Goal: Transaction & Acquisition: Obtain resource

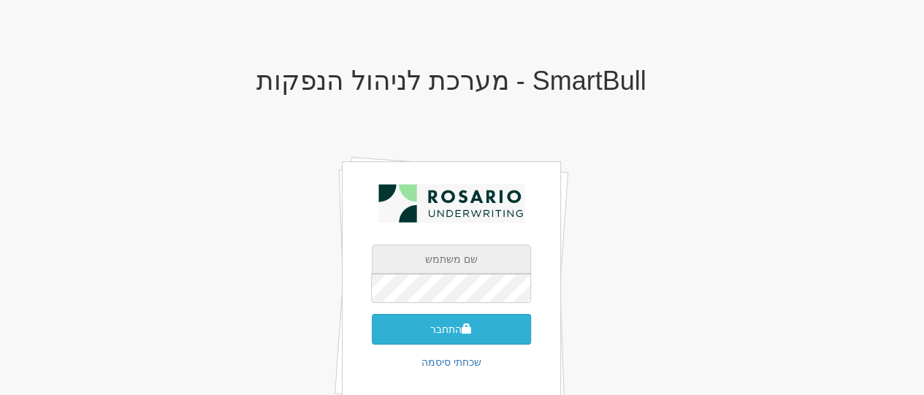
type input "tami@rosario-capital.co.il"
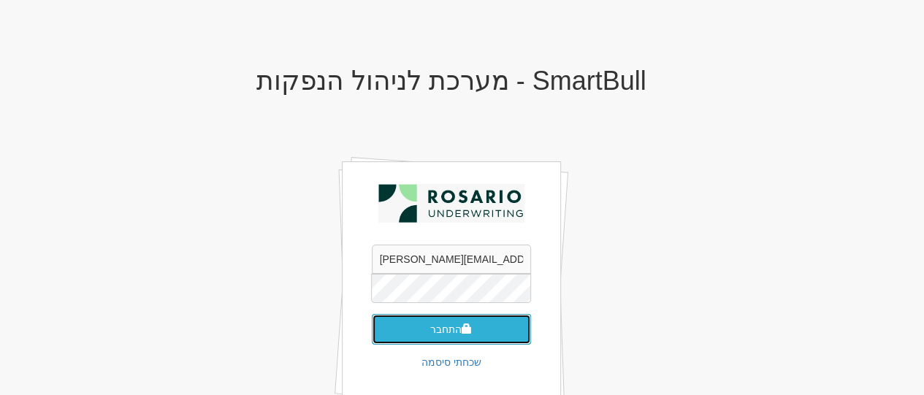
click at [435, 322] on button "התחבר" at bounding box center [451, 329] width 159 height 31
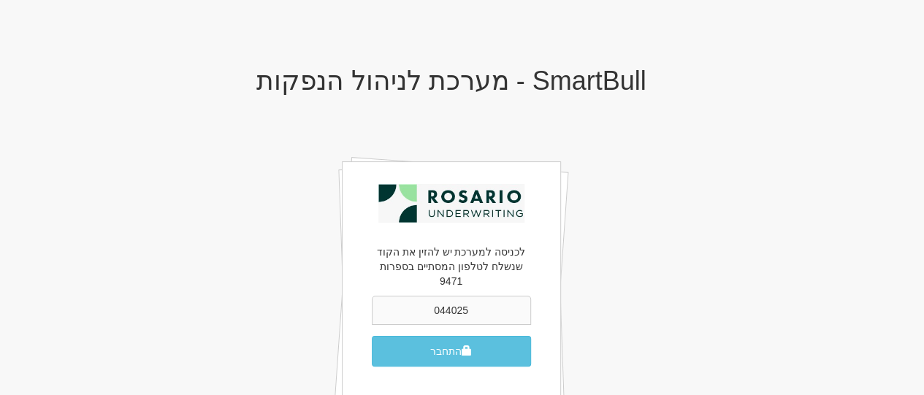
type input "044025"
click at [372, 336] on button "התחבר" at bounding box center [451, 351] width 159 height 31
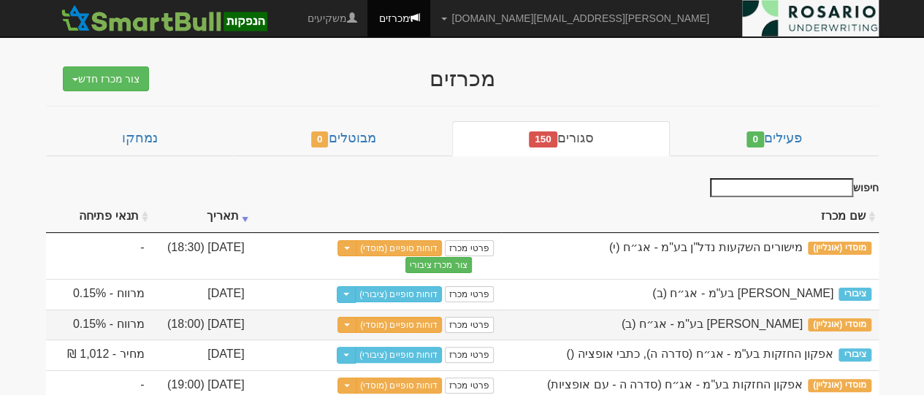
scroll to position [73, 0]
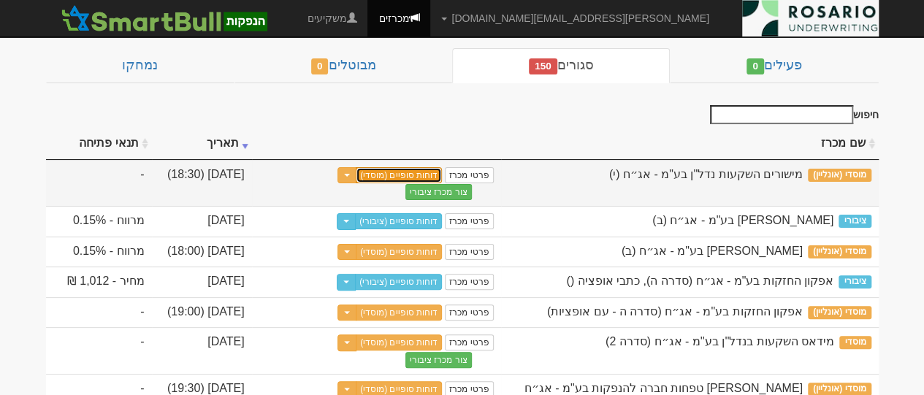
click at [426, 168] on link "דוחות סופיים (מוסדי)" at bounding box center [399, 175] width 86 height 16
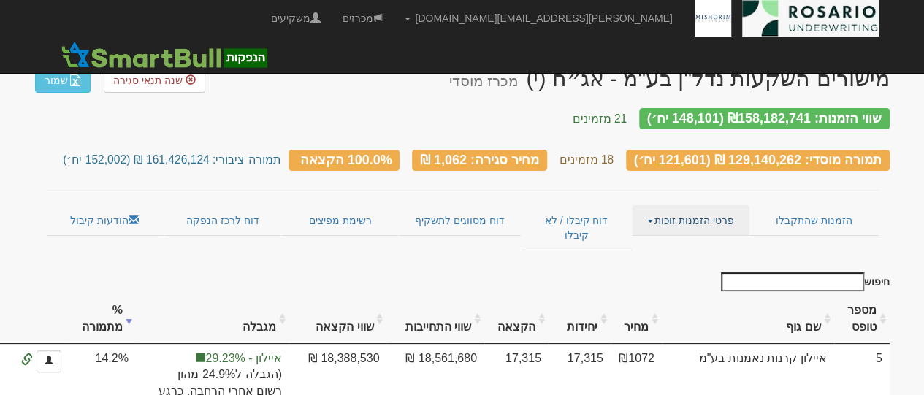
click at [677, 213] on link "פרטי הזמנות זוכות" at bounding box center [691, 220] width 118 height 31
click at [682, 240] on link "אנשי קשר וחשבונות" at bounding box center [690, 249] width 115 height 19
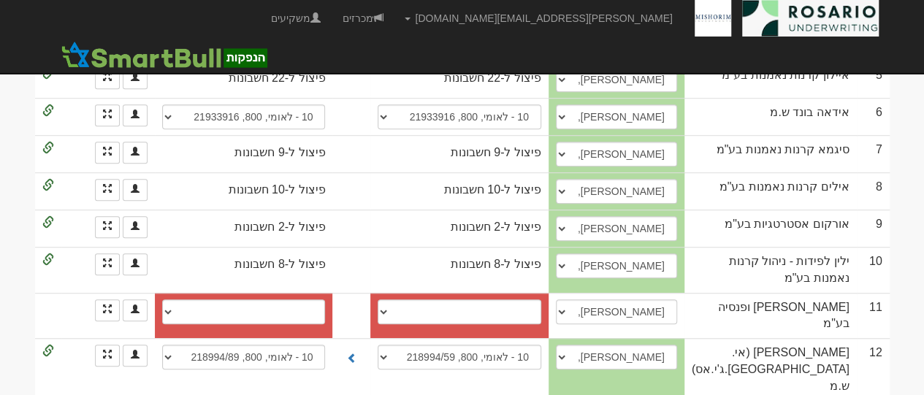
scroll to position [767, 0]
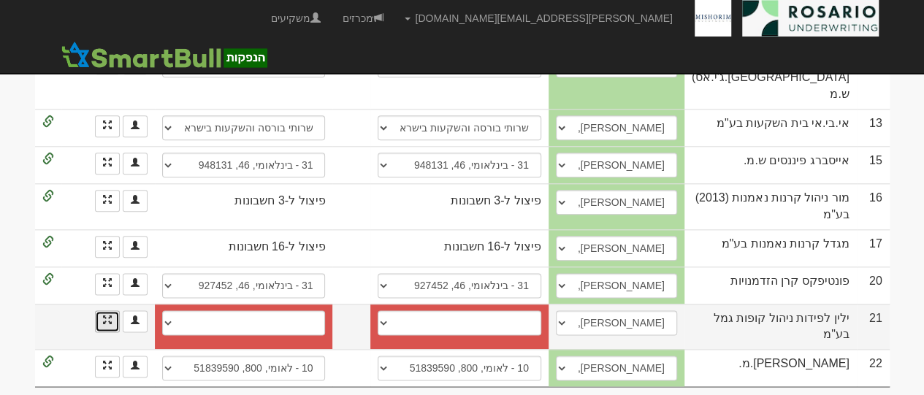
click at [108, 319] on link at bounding box center [107, 322] width 25 height 22
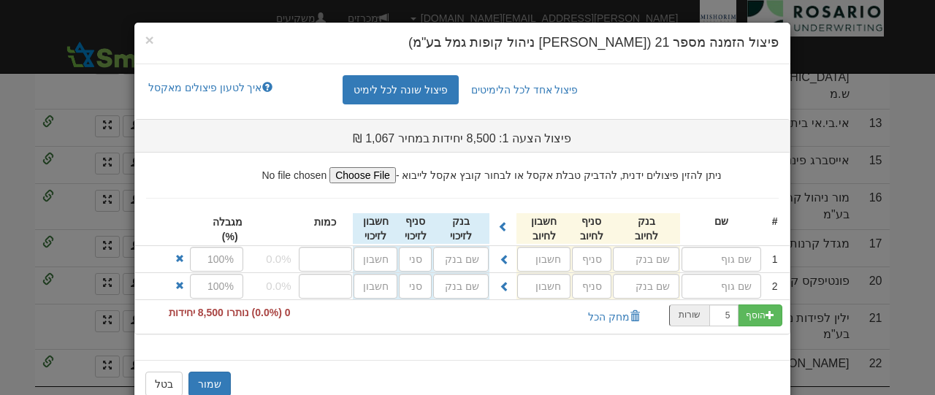
click at [34, 289] on div "× פיצול הזמנה מספר 21 (ילין לפידות ניהול קופות גמל בע"מ) פיצול אחד לכל הלימיטים…" at bounding box center [467, 197] width 935 height 395
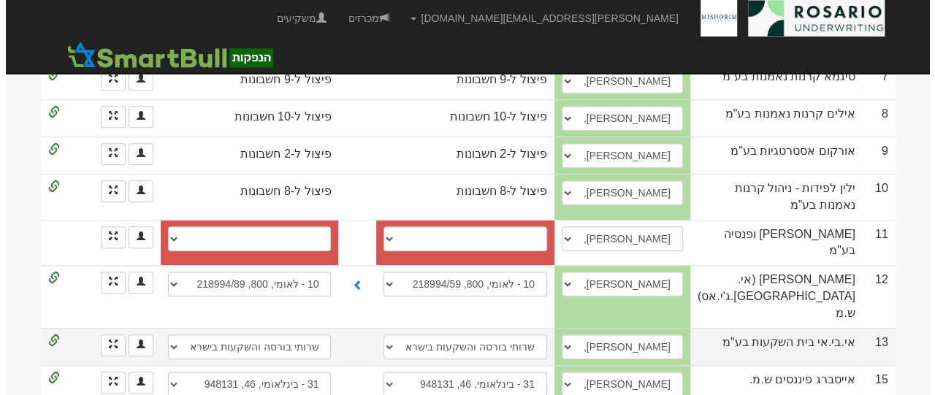
scroll to position [475, 0]
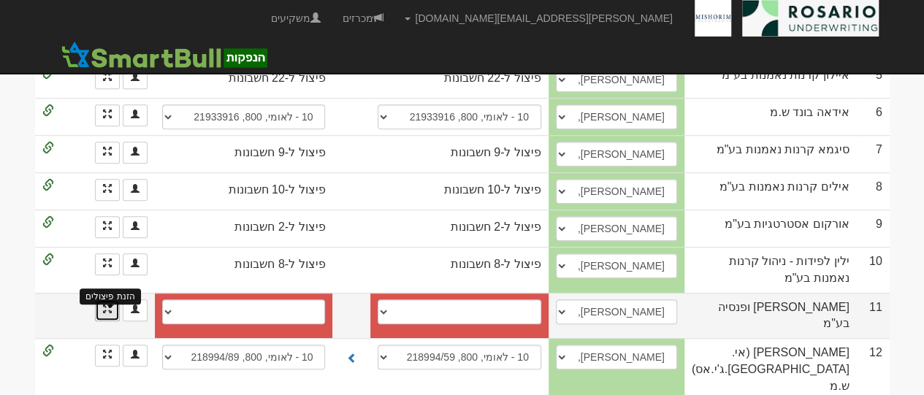
click at [107, 305] on span at bounding box center [107, 309] width 9 height 9
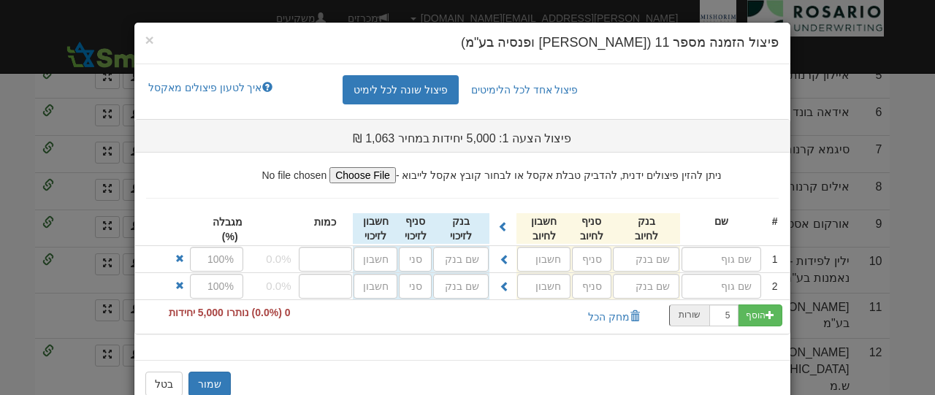
drag, startPoint x: 368, startPoint y: 191, endPoint x: 363, endPoint y: 180, distance: 11.4
click at [365, 191] on li "ניתן להזין פיצולים ידנית, להדביק טבלת אקסל או לבחור קובץ אקסל לייבוא - # שם" at bounding box center [462, 200] width 655 height 94
click at [363, 180] on input "file" at bounding box center [299, 175] width 194 height 16
type input "C:\fakepath\מור גמל1.xlsx"
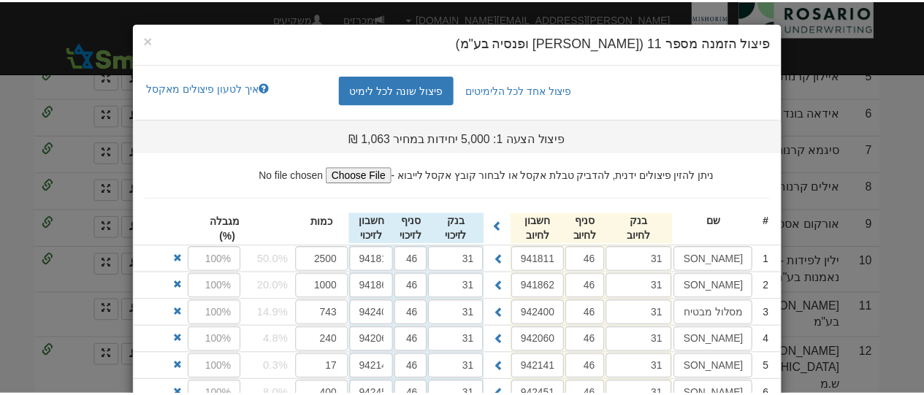
scroll to position [163, 0]
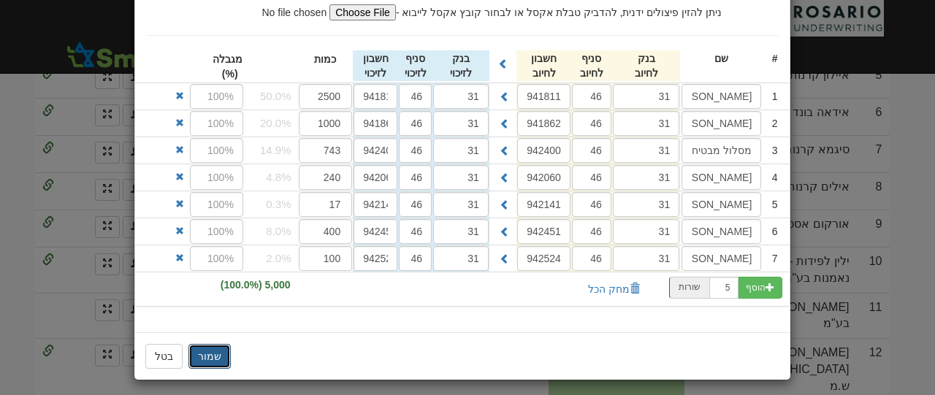
click at [218, 354] on button "שמור" at bounding box center [210, 356] width 42 height 25
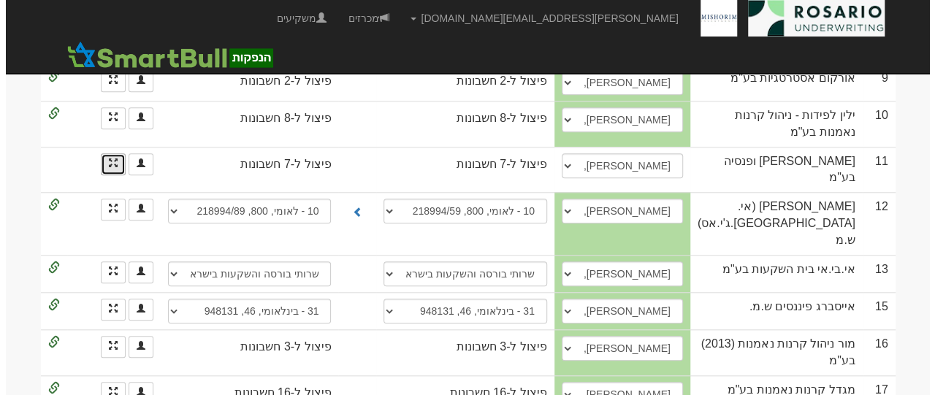
scroll to position [767, 0]
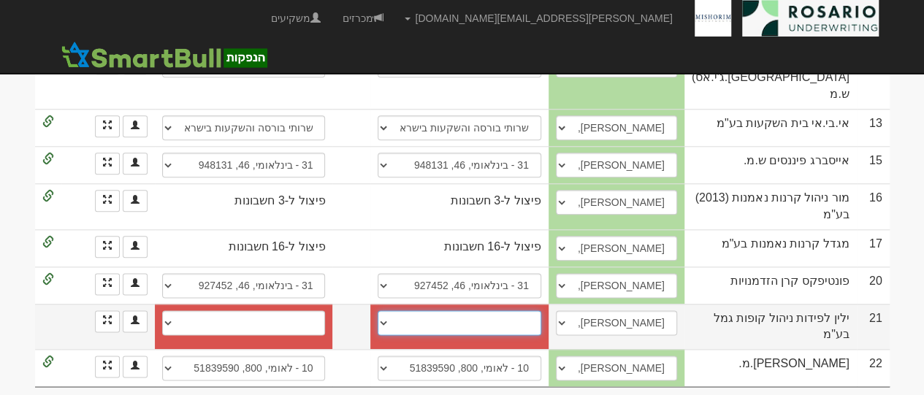
click at [541, 318] on select "לאומי, 800, 214950/99 חשבון חדש" at bounding box center [459, 323] width 163 height 25
click at [810, 321] on td "ילין לפידות ניהול קופות גמל בע"מ" at bounding box center [771, 327] width 172 height 46
click at [533, 324] on select "לאומי, 800, 214950/99 חשבון חדש" at bounding box center [459, 323] width 163 height 25
click at [113, 321] on link at bounding box center [107, 322] width 25 height 22
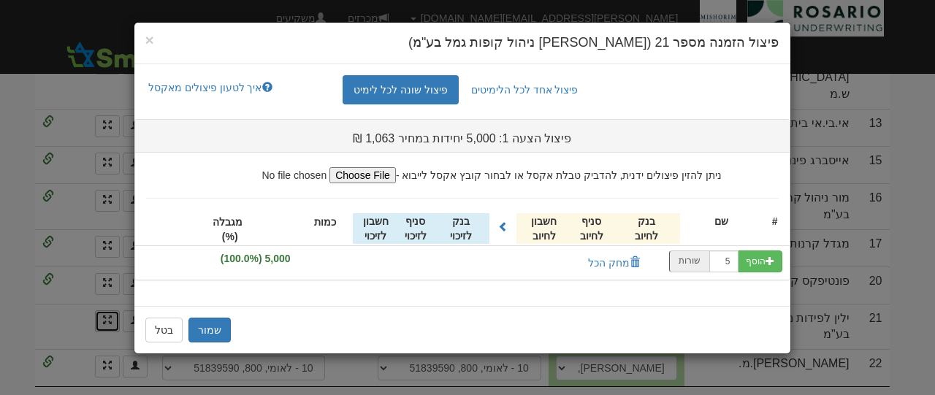
scroll to position [0, 0]
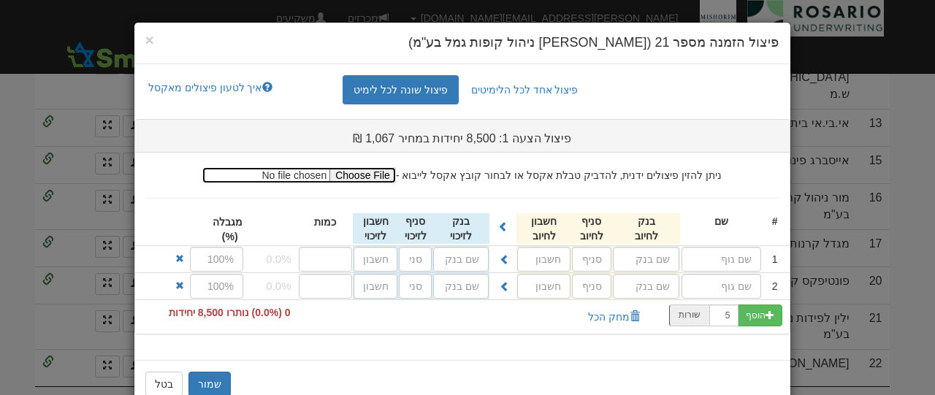
click at [381, 171] on input "file" at bounding box center [299, 175] width 194 height 16
type input "C:\fakepath\עותק של קובץ פיצול - מישורים אגח י - ילין לפידות נ.קופות גמל (002).…"
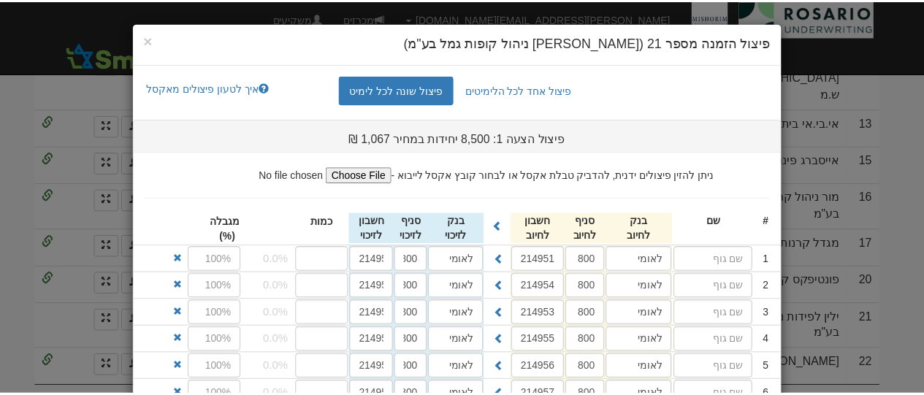
scroll to position [322, 0]
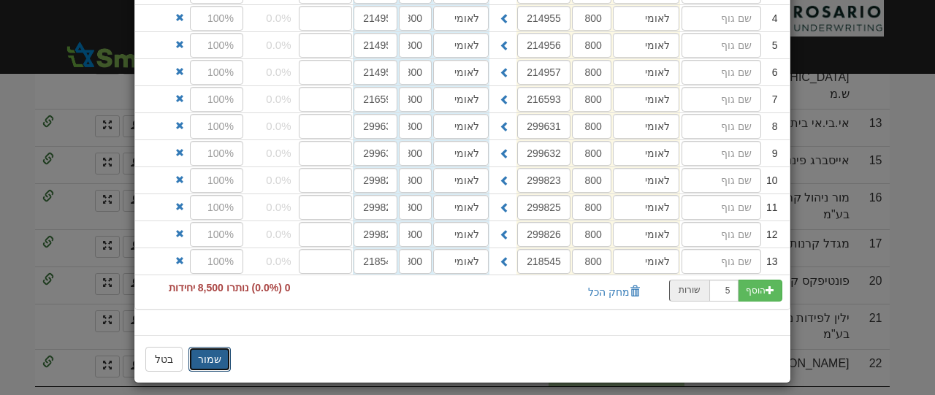
click at [224, 356] on button "שמור" at bounding box center [210, 359] width 42 height 25
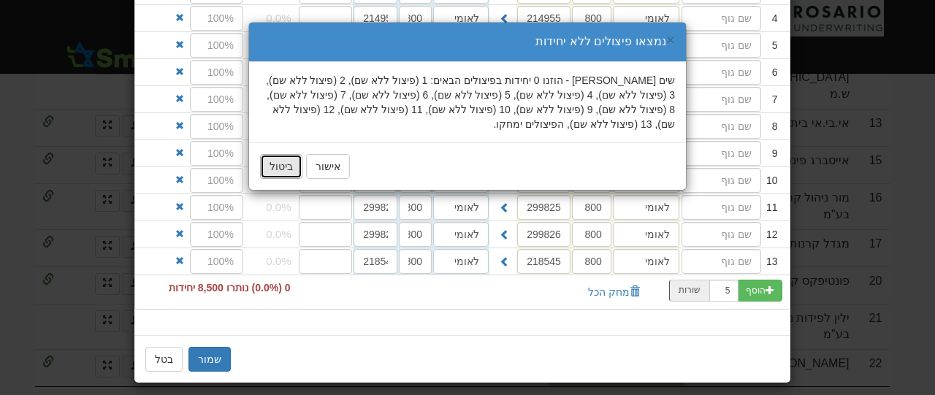
click at [295, 169] on button "ביטול" at bounding box center [281, 166] width 42 height 25
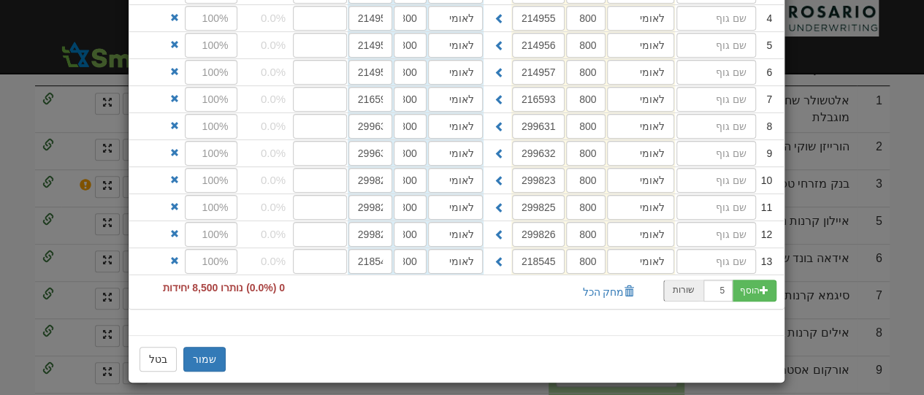
scroll to position [0, 0]
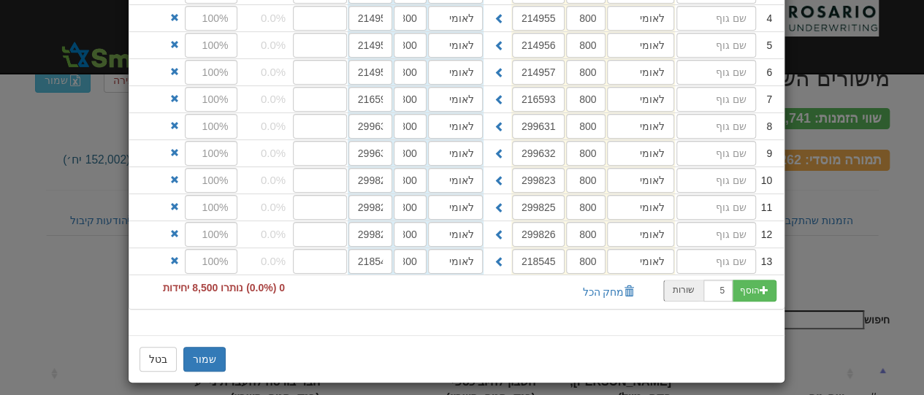
drag, startPoint x: 476, startPoint y: 294, endPoint x: 453, endPoint y: 295, distance: 23.4
click at [475, 295] on div "הוסף 5 שורות" at bounding box center [456, 292] width 655 height 34
click at [165, 349] on button "בטל" at bounding box center [158, 359] width 37 height 25
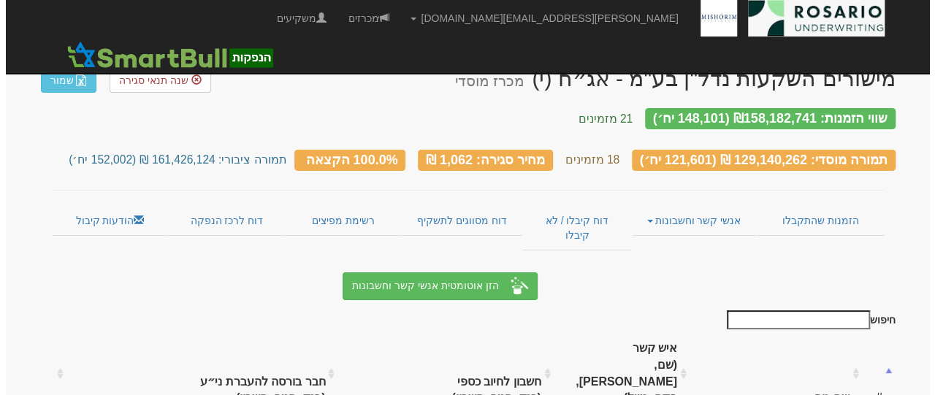
scroll to position [767, 0]
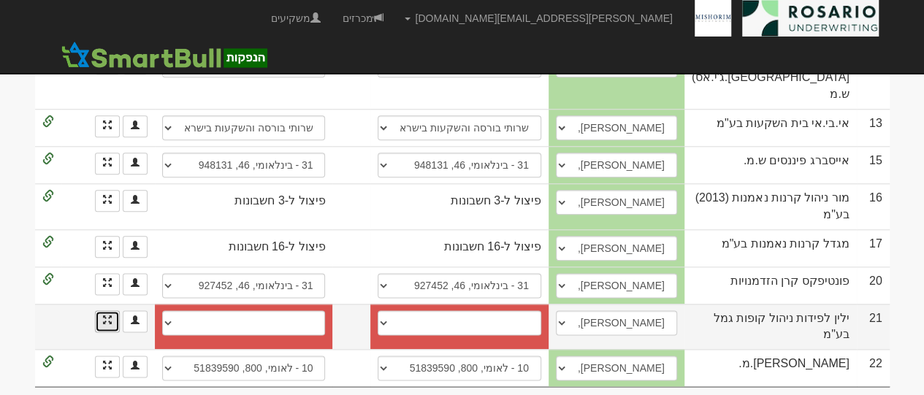
click at [107, 322] on link at bounding box center [107, 322] width 25 height 22
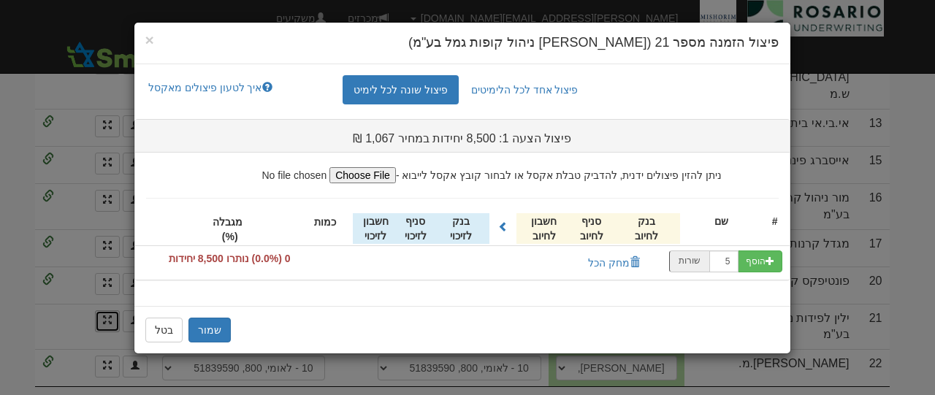
scroll to position [0, 0]
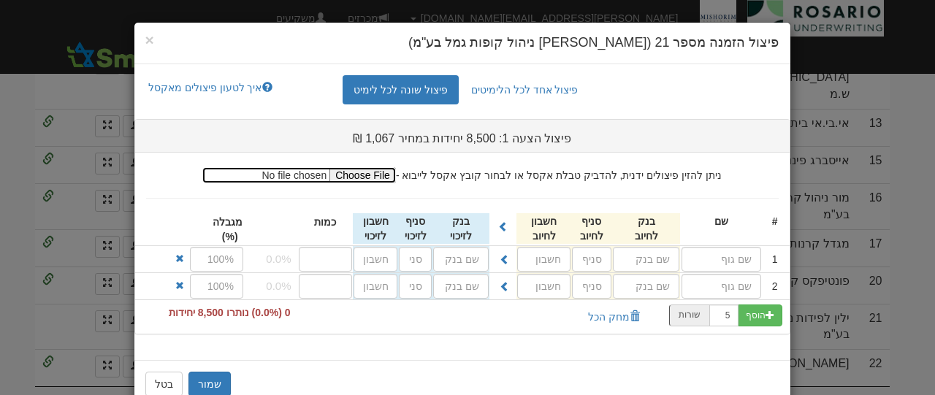
click at [384, 181] on input "file" at bounding box center [299, 175] width 194 height 16
type input "C:\fakepath\עותק של קובץ פיצול - מישורים אגח י - ילין לפידות נ.קופות גמל (002).…"
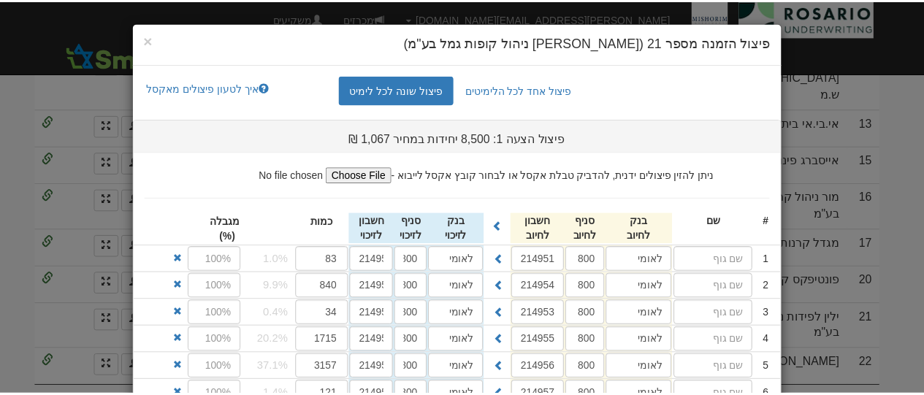
scroll to position [322, 0]
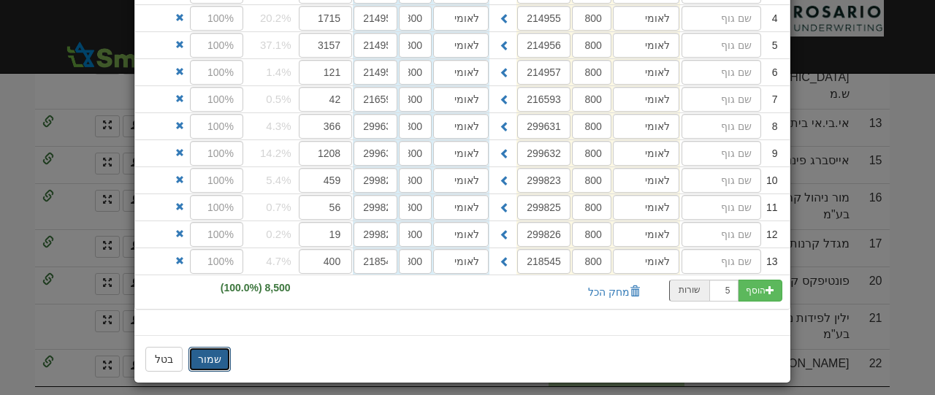
click at [209, 347] on button "שמור" at bounding box center [210, 359] width 42 height 25
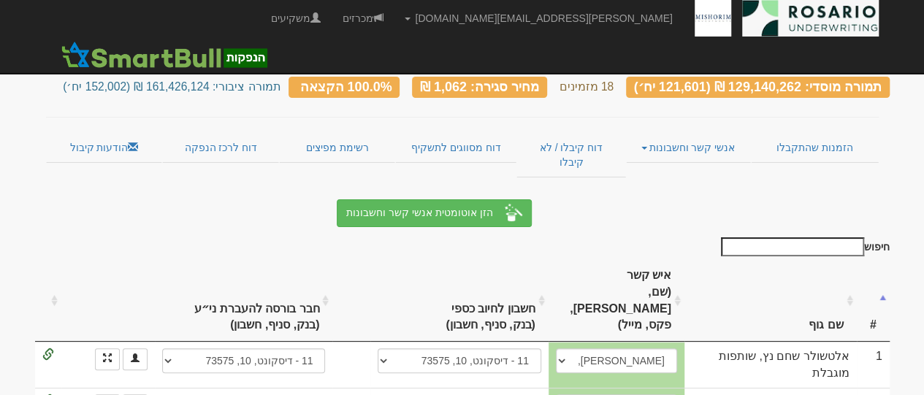
scroll to position [0, 0]
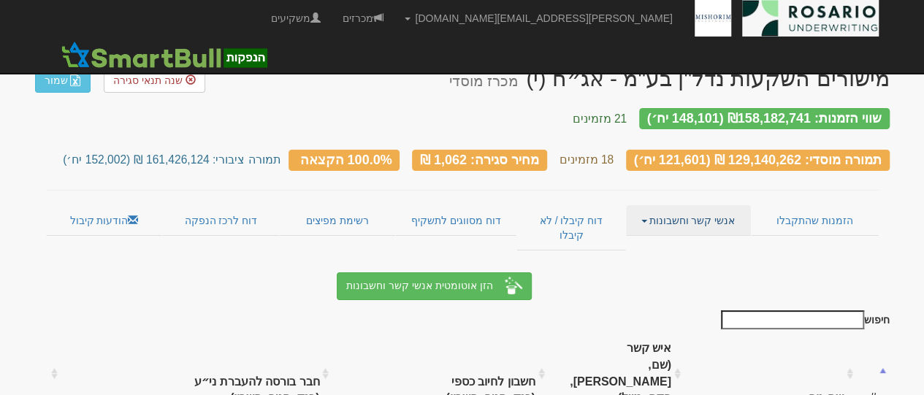
click at [690, 213] on link "אנשי קשר וחשבונות" at bounding box center [688, 220] width 125 height 31
drag, startPoint x: 270, startPoint y: 273, endPoint x: 254, endPoint y: 265, distance: 18.3
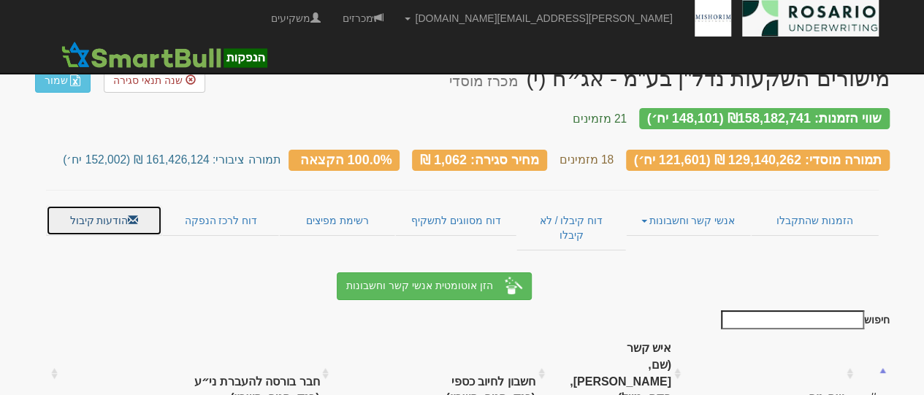
click at [141, 205] on link "הודעות קיבול" at bounding box center [104, 220] width 117 height 31
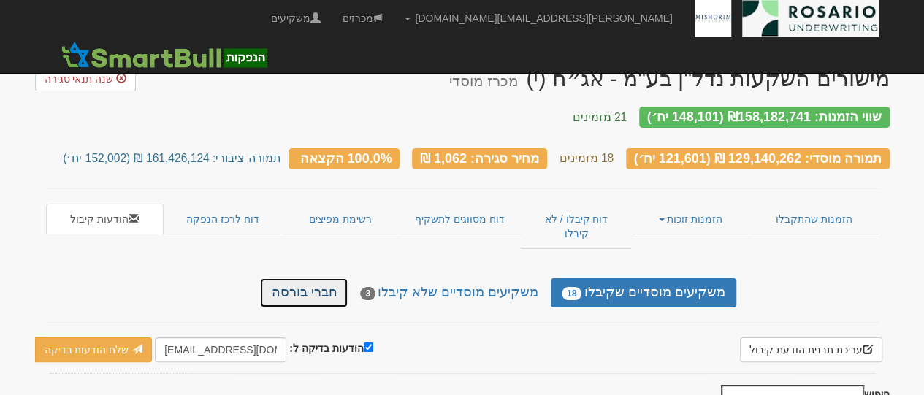
click at [336, 278] on link "חברי בורסה" at bounding box center [304, 292] width 88 height 29
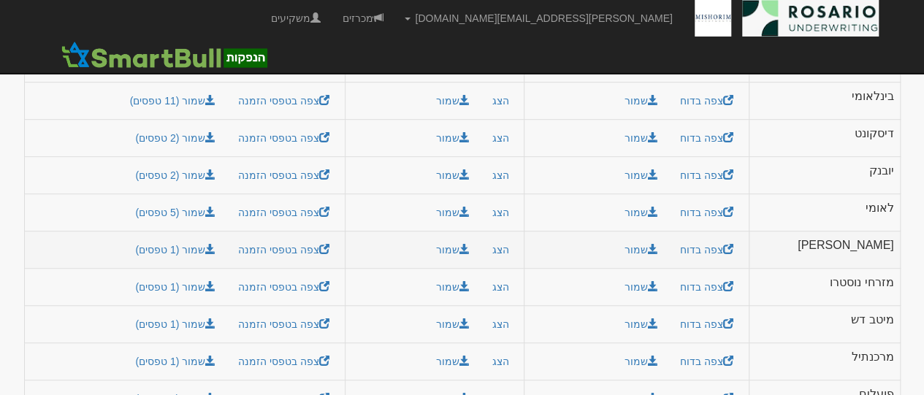
scroll to position [305, 0]
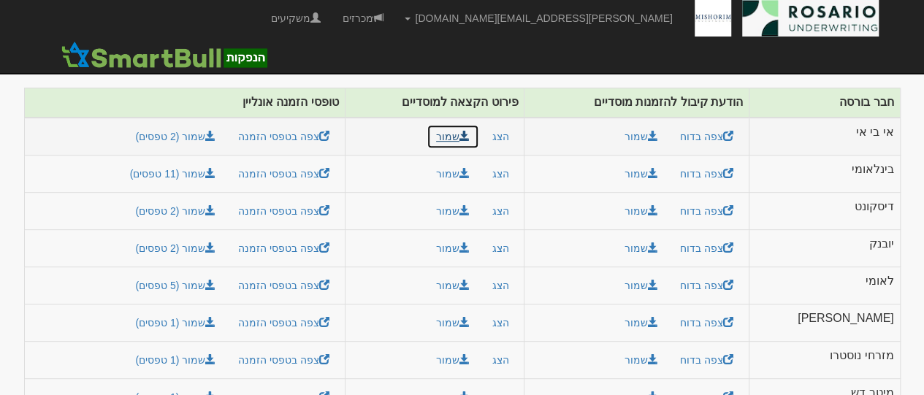
click at [471, 124] on button "שמור" at bounding box center [453, 136] width 53 height 25
click at [473, 161] on button "שמור" at bounding box center [453, 173] width 53 height 25
click at [479, 124] on button "שמור" at bounding box center [453, 136] width 53 height 25
click at [479, 161] on button "שמור" at bounding box center [453, 173] width 53 height 25
click at [479, 199] on button "שמור" at bounding box center [453, 211] width 53 height 25
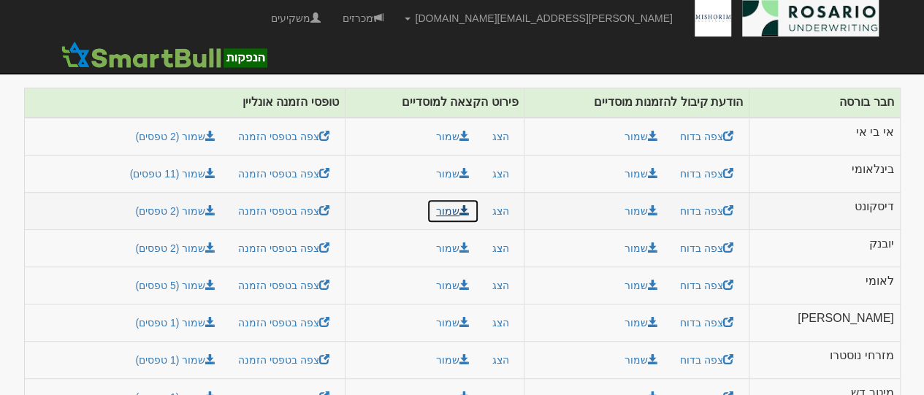
click at [479, 199] on button "שמור" at bounding box center [453, 211] width 53 height 25
click at [479, 236] on button "שמור" at bounding box center [453, 248] width 53 height 25
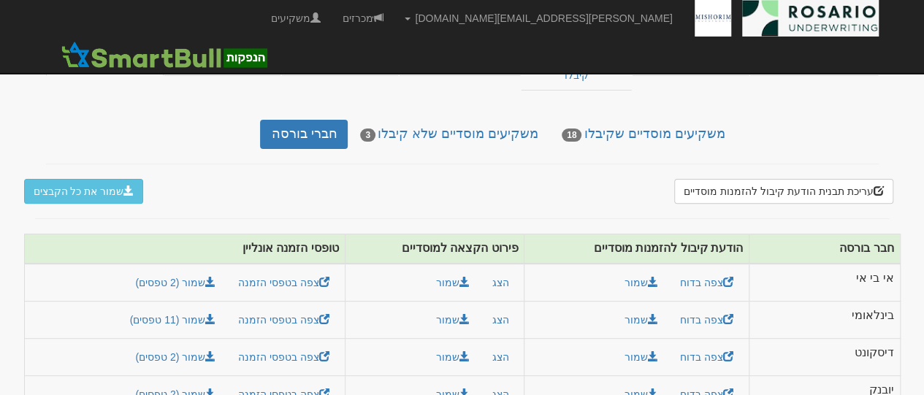
scroll to position [378, 0]
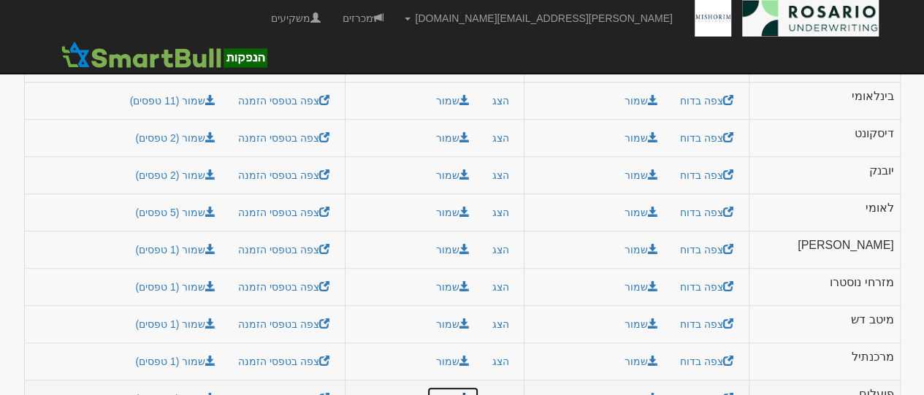
click at [468, 387] on button "שמור" at bounding box center [453, 399] width 53 height 25
click at [478, 349] on button "שמור" at bounding box center [453, 361] width 53 height 25
click at [479, 312] on button "שמור" at bounding box center [453, 324] width 53 height 25
click at [470, 281] on span at bounding box center [465, 286] width 10 height 10
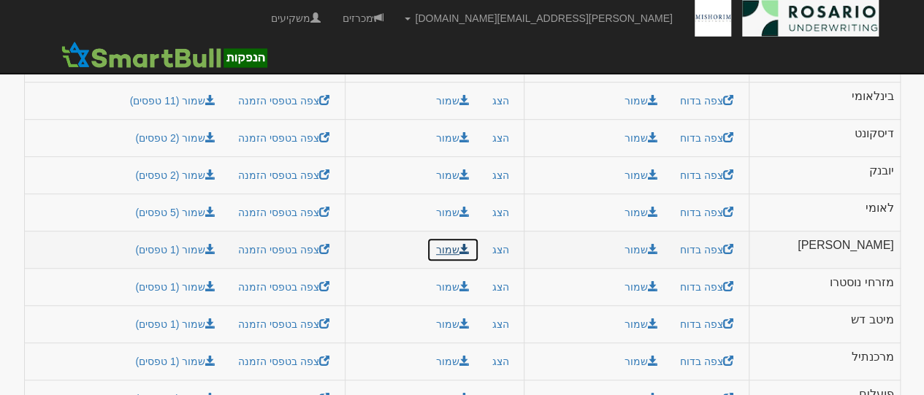
click at [470, 244] on span at bounding box center [465, 249] width 10 height 10
click at [479, 200] on button "שמור" at bounding box center [453, 212] width 53 height 25
click at [479, 163] on button "שמור" at bounding box center [453, 175] width 53 height 25
click at [479, 126] on button "שמור" at bounding box center [453, 138] width 53 height 25
click at [411, 119] on td "הצג שמור" at bounding box center [435, 137] width 180 height 37
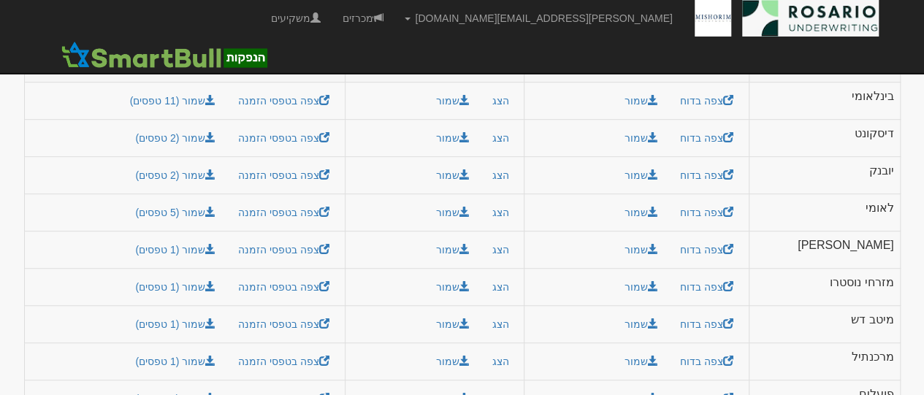
scroll to position [232, 0]
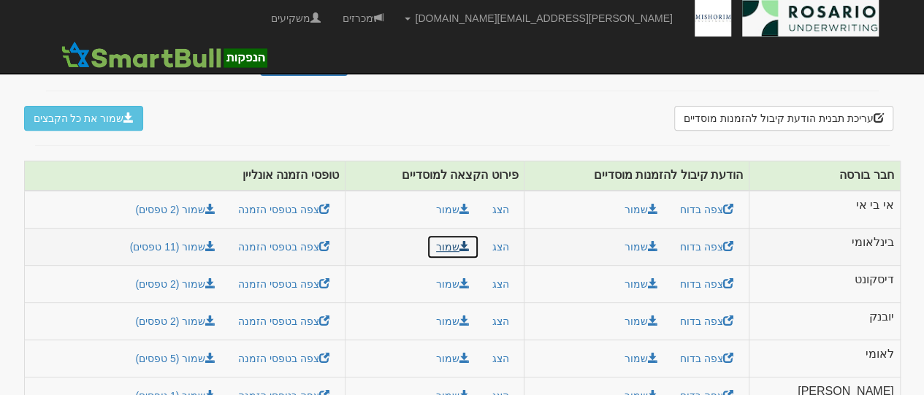
click at [472, 235] on button "שמור" at bounding box center [453, 247] width 53 height 25
click at [473, 197] on button "שמור" at bounding box center [453, 209] width 53 height 25
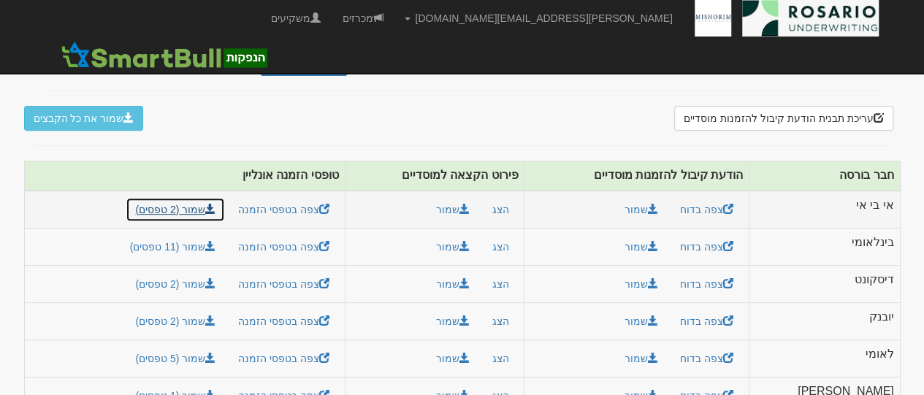
click at [212, 197] on link "שמור (2 טפסים)" at bounding box center [175, 209] width 99 height 25
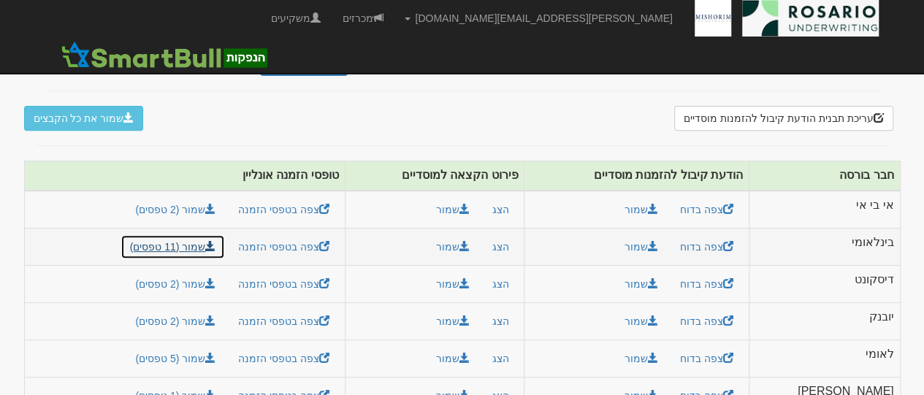
click at [215, 235] on link "שמור (11 טפסים)" at bounding box center [173, 247] width 105 height 25
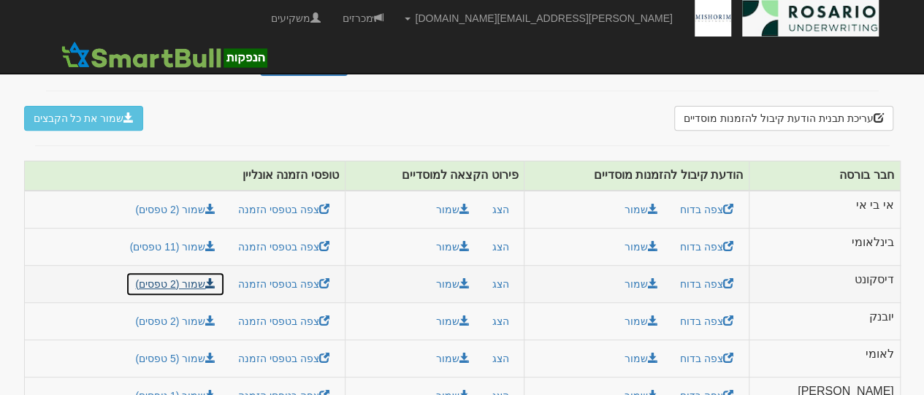
click at [205, 272] on link "שמור (2 טפסים)" at bounding box center [175, 284] width 99 height 25
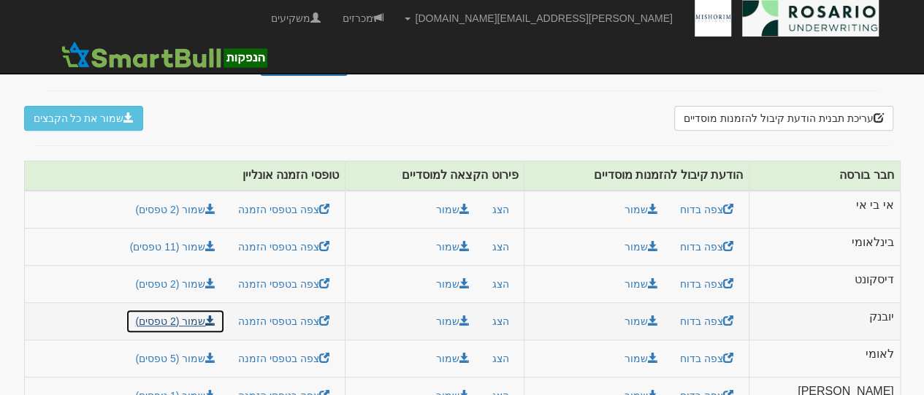
click at [206, 309] on link "שמור (2 טפסים)" at bounding box center [175, 321] width 99 height 25
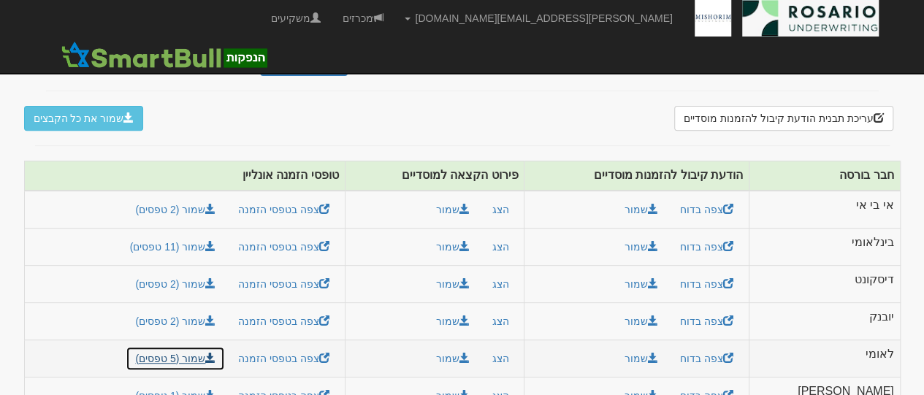
click at [202, 346] on link "שמור (5 טפסים)" at bounding box center [175, 358] width 99 height 25
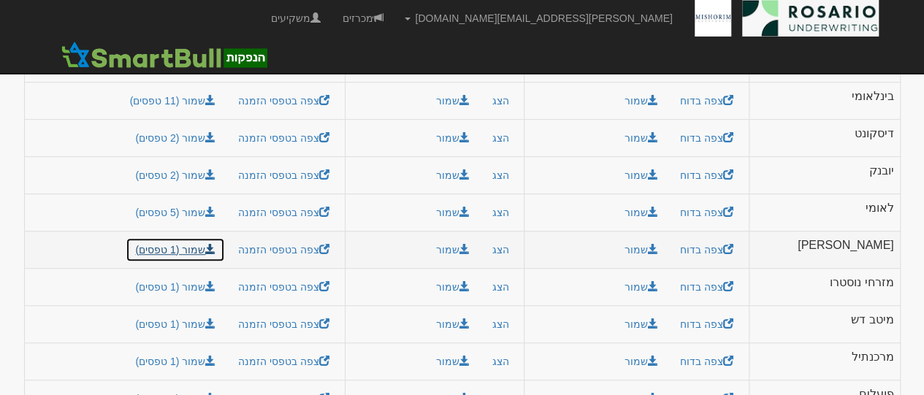
click at [201, 237] on link "שמור (1 טפסים)" at bounding box center [175, 249] width 99 height 25
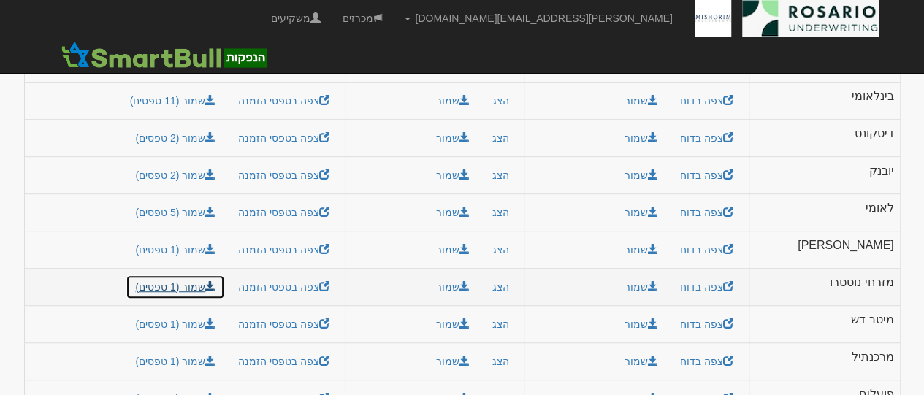
click at [200, 275] on link "שמור (1 טפסים)" at bounding box center [175, 287] width 99 height 25
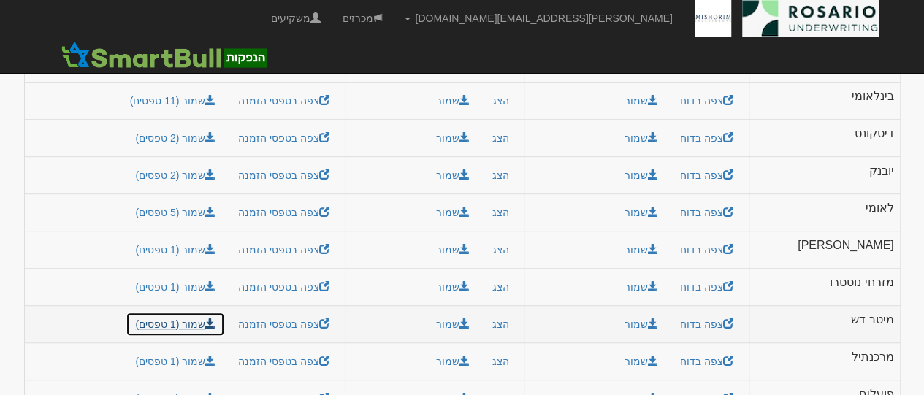
click at [196, 312] on link "שמור (1 טפסים)" at bounding box center [175, 324] width 99 height 25
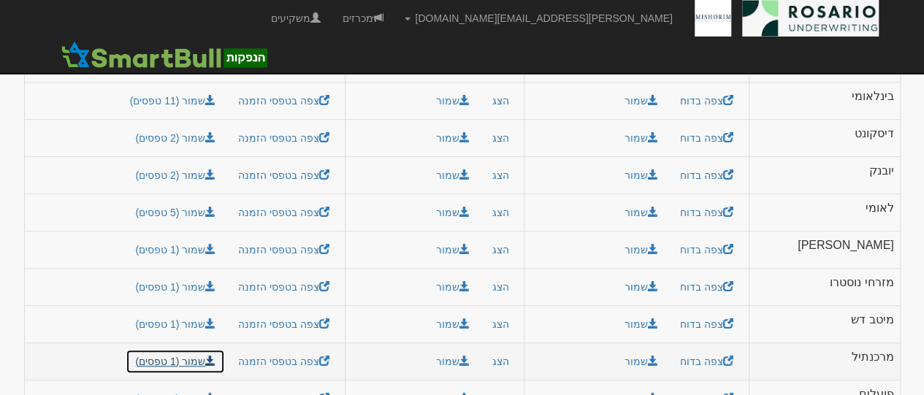
click at [192, 349] on link "שמור (1 טפסים)" at bounding box center [175, 361] width 99 height 25
click at [191, 387] on link "שמור (4 טפסים)" at bounding box center [175, 399] width 99 height 25
